Goal: Find specific page/section: Find specific page/section

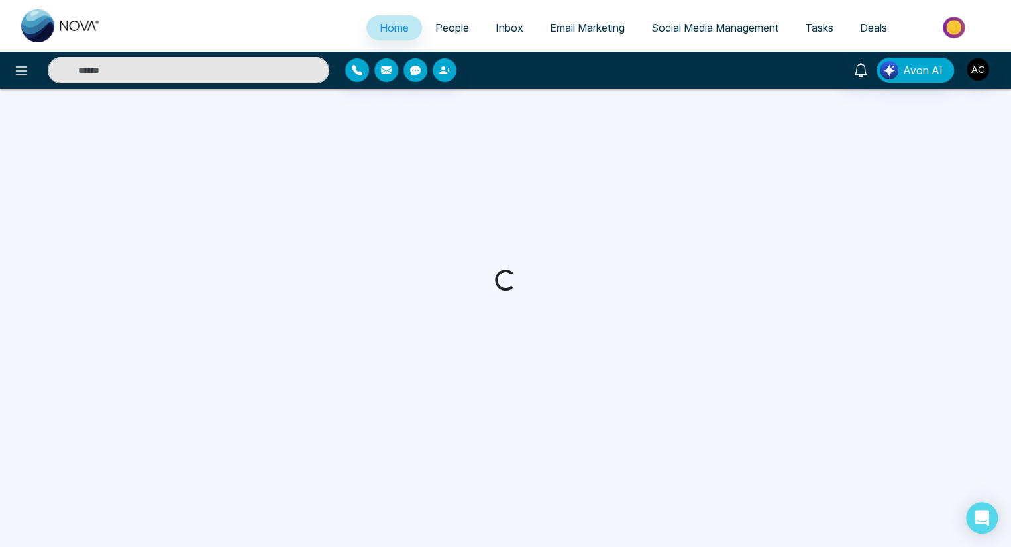
select select "*"
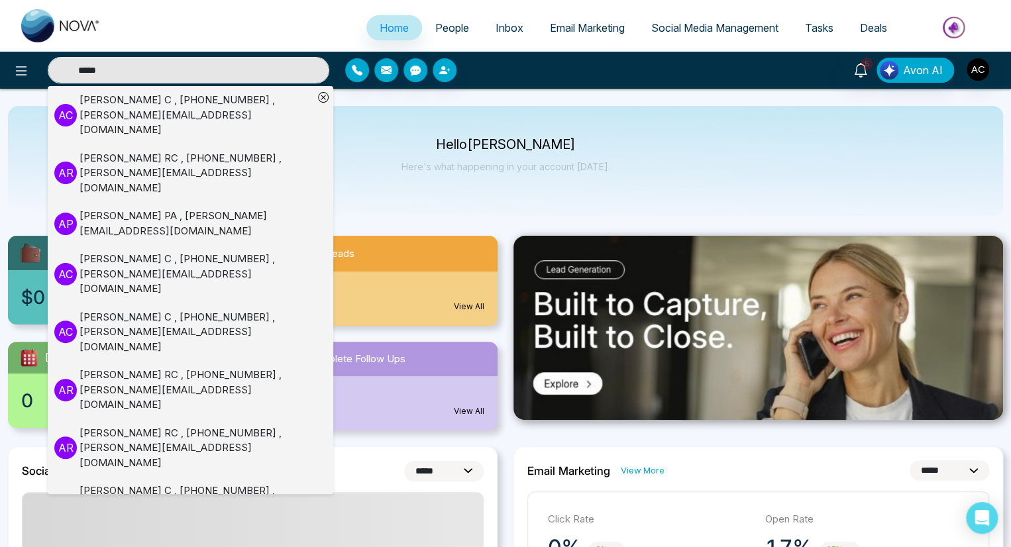
type input "*****"
click at [180, 107] on div "[PERSON_NAME] C , [PHONE_NUMBER] , [PERSON_NAME][EMAIL_ADDRESS][DOMAIN_NAME]" at bounding box center [197, 115] width 234 height 45
